Goal: Task Accomplishment & Management: Manage account settings

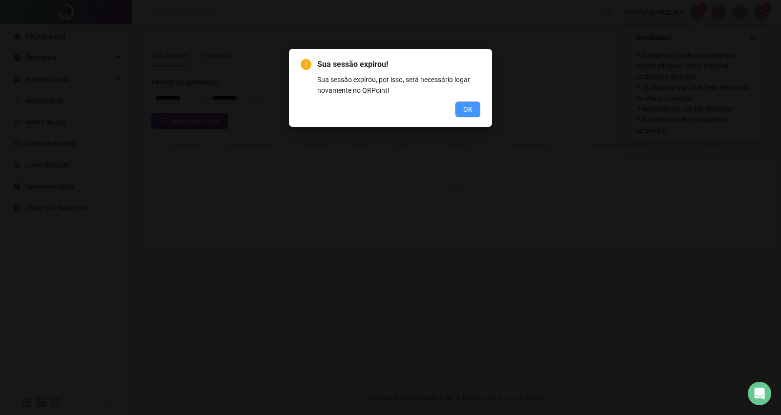
click at [462, 113] on button "OK" at bounding box center [467, 110] width 25 height 16
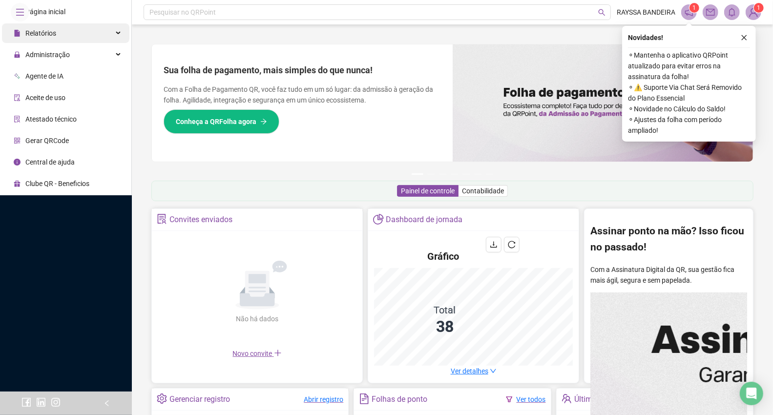
click at [64, 43] on div "Relatórios" at bounding box center [65, 33] width 127 height 20
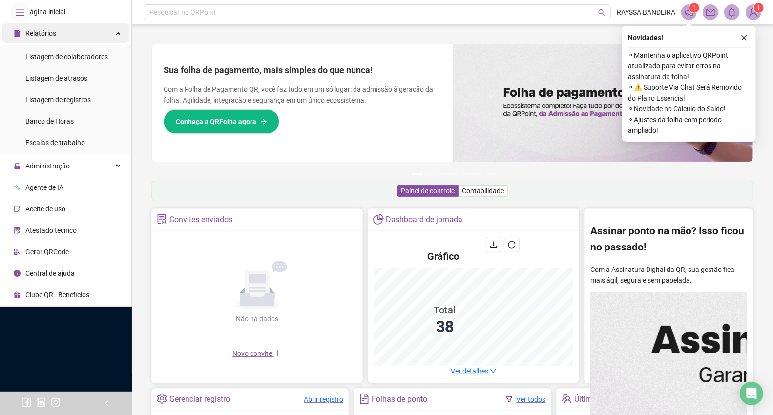
click at [82, 43] on div "Relatórios" at bounding box center [65, 33] width 127 height 20
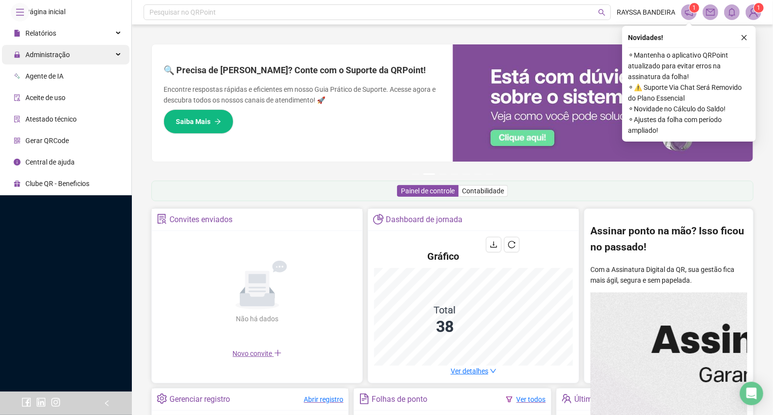
click at [72, 64] on div "Administração" at bounding box center [65, 55] width 127 height 20
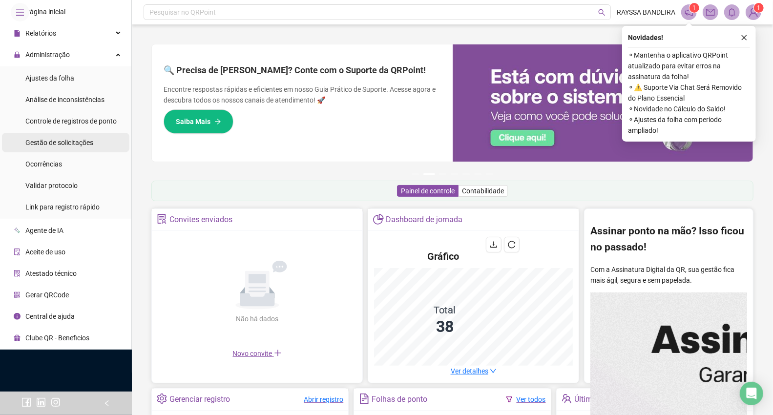
click at [74, 146] on span "Gestão de solicitações" at bounding box center [59, 143] width 68 height 8
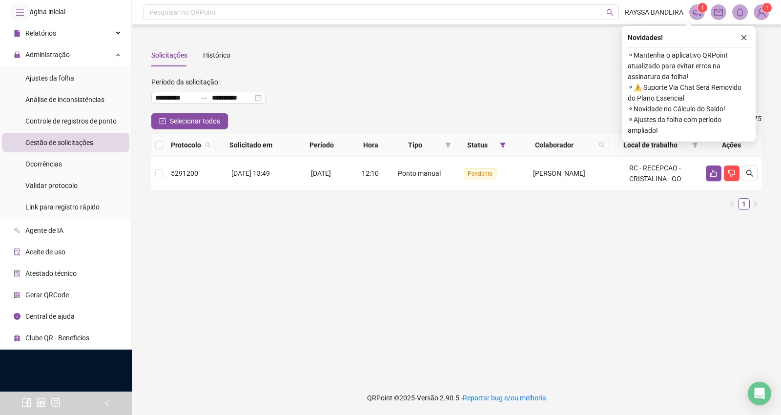
click at [745, 44] on div "Novidades ! ⚬ Mantenha o aplicativo QRPoint atualizado para evitar erros na ass…" at bounding box center [689, 84] width 134 height 116
click at [744, 26] on div "Novidades ! ⚬ Mantenha o aplicativo QRPoint atualizado para evitar erros na ass…" at bounding box center [689, 84] width 134 height 116
click at [744, 38] on icon "close" at bounding box center [743, 37] width 5 height 5
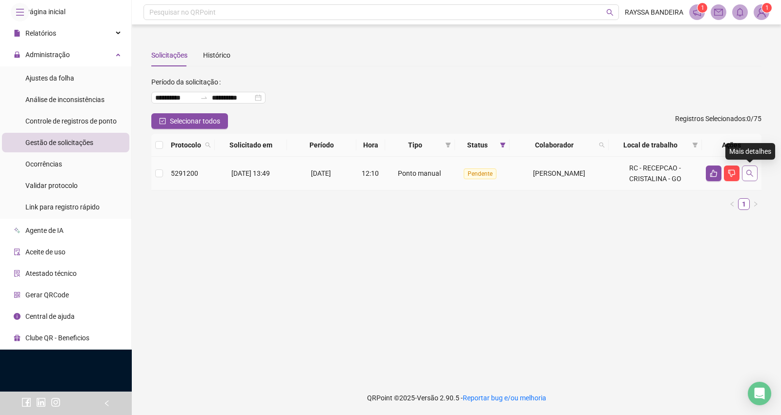
click at [753, 174] on icon "search" at bounding box center [750, 173] width 8 height 8
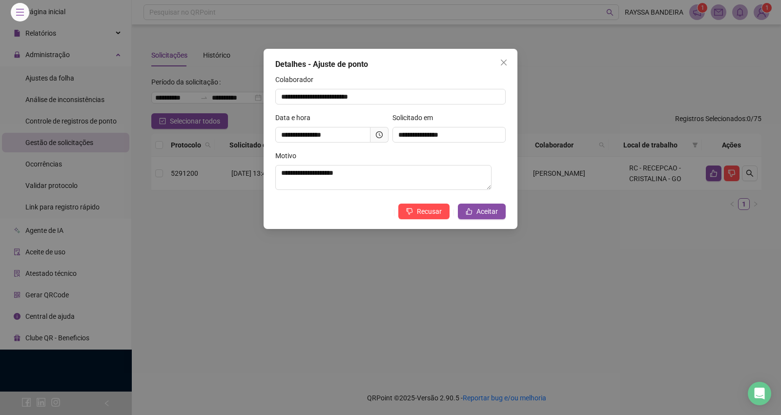
click at [386, 138] on span at bounding box center [379, 135] width 18 height 16
click at [383, 135] on span at bounding box center [379, 135] width 18 height 16
click at [383, 134] on span at bounding box center [379, 135] width 18 height 16
click at [378, 133] on icon "clock-circle" at bounding box center [379, 134] width 7 height 7
click at [480, 214] on span "Aceitar" at bounding box center [486, 211] width 21 height 11
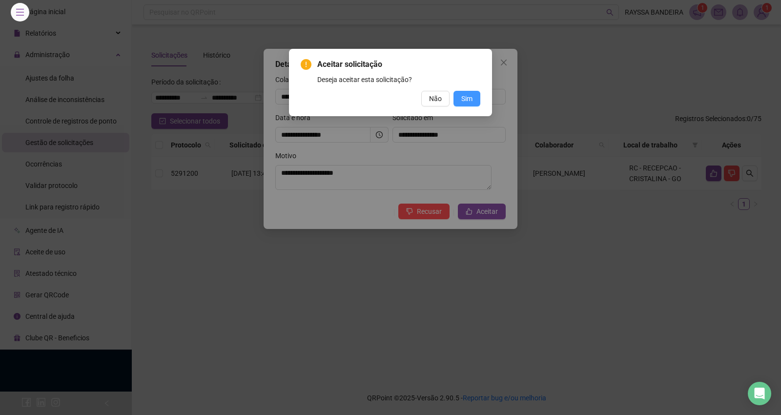
click at [467, 93] on span "Sim" at bounding box center [466, 98] width 11 height 11
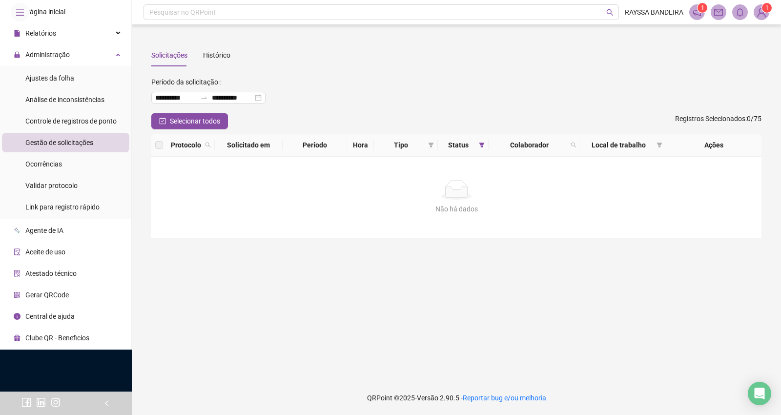
click at [75, 152] on div "Gestão de solicitações" at bounding box center [59, 143] width 68 height 20
